Goal: Contribute content: Add original content to the website for others to see

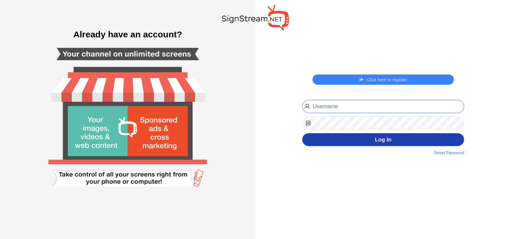
type input "[EMAIL_ADDRESS][DOMAIN_NAME]"
click at [349, 145] on button "Log In" at bounding box center [383, 139] width 162 height 13
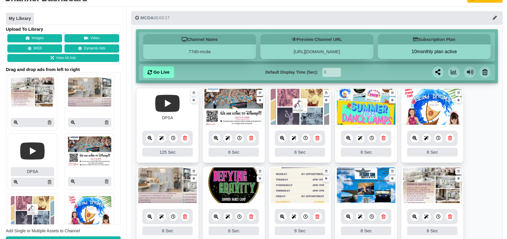
scroll to position [15, 0]
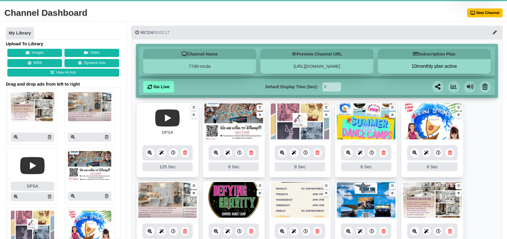
click at [382, 151] on icon at bounding box center [383, 153] width 4 height 4
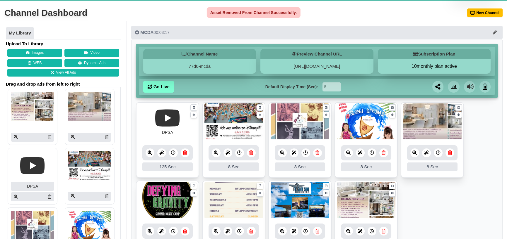
click at [382, 152] on icon at bounding box center [383, 153] width 4 height 4
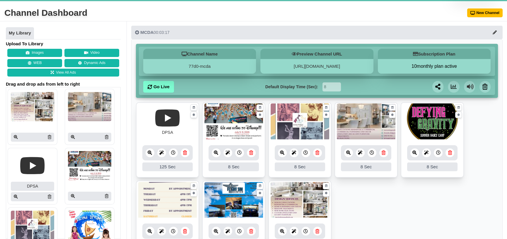
click at [448, 154] on icon at bounding box center [450, 153] width 4 height 4
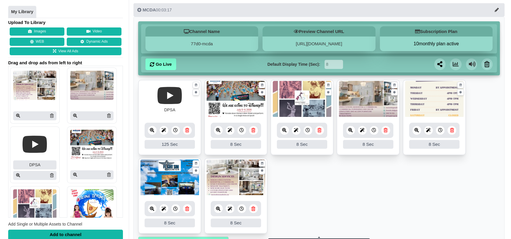
scroll to position [59, 0]
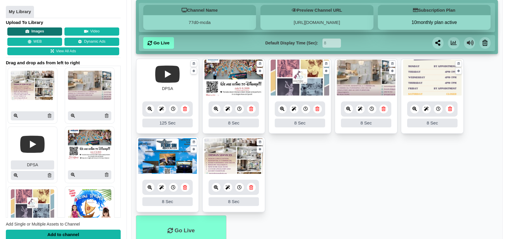
click at [35, 31] on button "Images" at bounding box center [34, 32] width 55 height 8
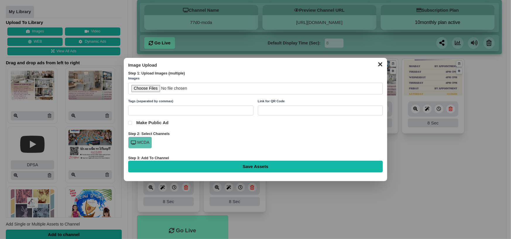
click at [152, 88] on input "file" at bounding box center [255, 89] width 255 height 12
type input "C:\fakepath\2025 staff head shots.jpg"
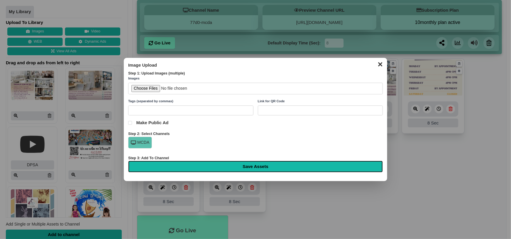
click at [259, 168] on input "Save Assets" at bounding box center [255, 167] width 255 height 12
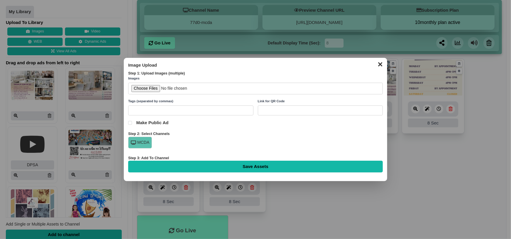
type input "Saving..."
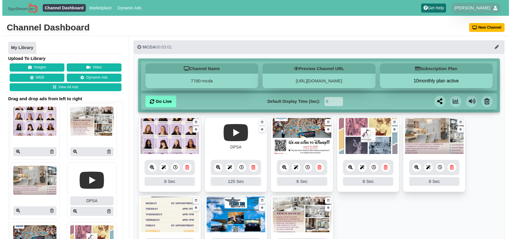
scroll to position [59, 0]
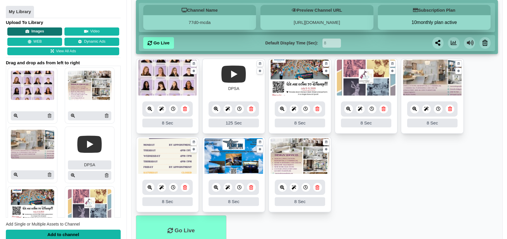
click at [37, 31] on button "Images" at bounding box center [34, 32] width 55 height 8
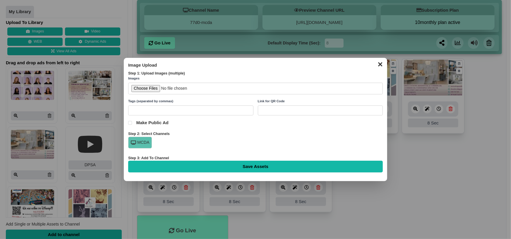
click at [151, 91] on input "file" at bounding box center [255, 89] width 255 height 12
type input "C:\fakepath\adult classes.jpg"
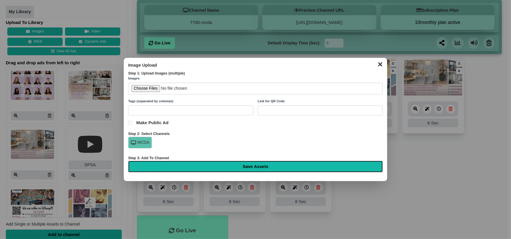
click at [263, 165] on input "Save Assets" at bounding box center [255, 167] width 255 height 12
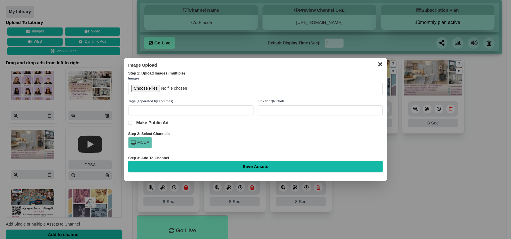
type input "Saving..."
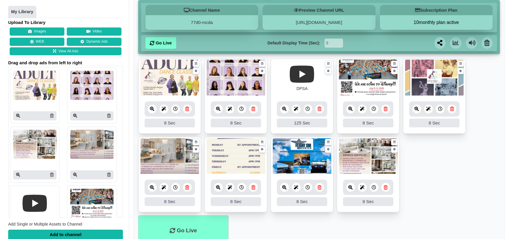
scroll to position [59, 0]
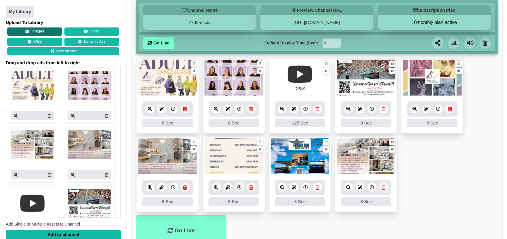
click at [44, 29] on button "Images" at bounding box center [34, 32] width 55 height 8
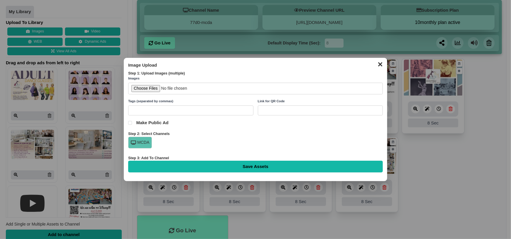
click at [139, 87] on input "file" at bounding box center [255, 89] width 255 height 12
type input "C:\fakepath\Heels Class .jpg"
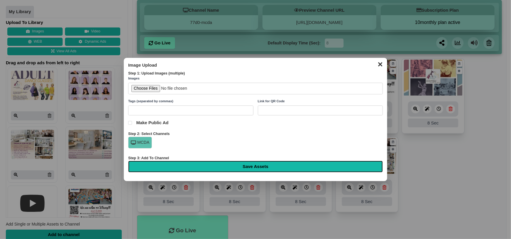
click at [244, 169] on input "Save Assets" at bounding box center [255, 167] width 255 height 12
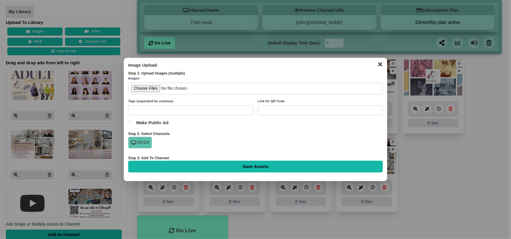
type input "Saving..."
